Goal: Task Accomplishment & Management: Complete application form

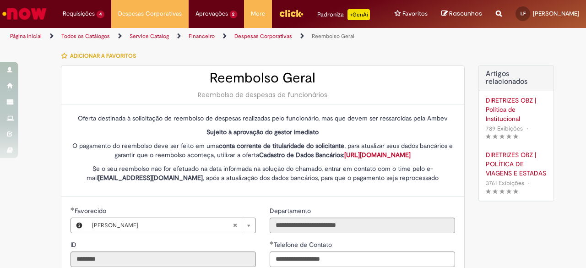
select select "*"
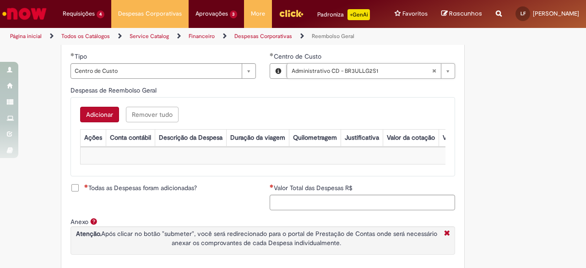
scroll to position [333, 0]
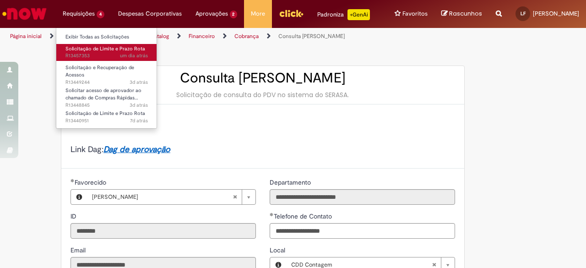
click at [77, 50] on span "Solicitação de Limite e Prazo Rota" at bounding box center [105, 48] width 80 height 7
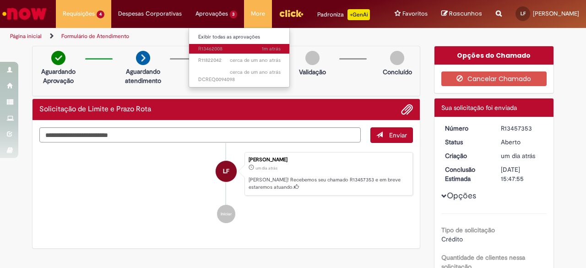
click at [206, 46] on span "1m atrás 1m atrás R13462008" at bounding box center [239, 48] width 82 height 7
